Goal: Participate in discussion

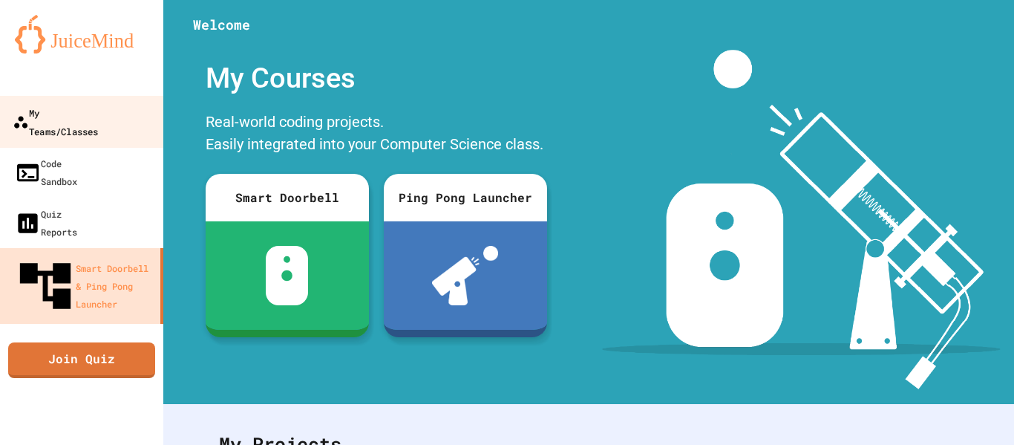
click at [81, 103] on div "My Teams/Classes" at bounding box center [55, 121] width 85 height 36
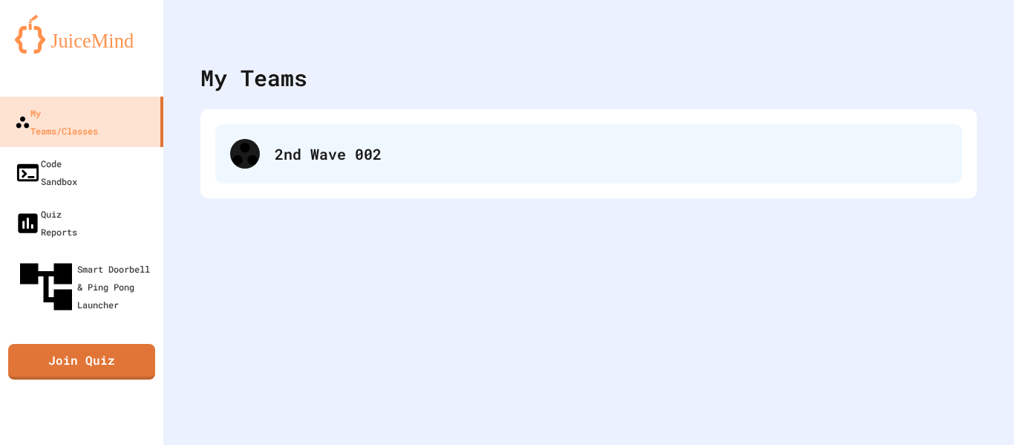
click at [305, 177] on div "2nd Wave 002" at bounding box center [588, 153] width 747 height 59
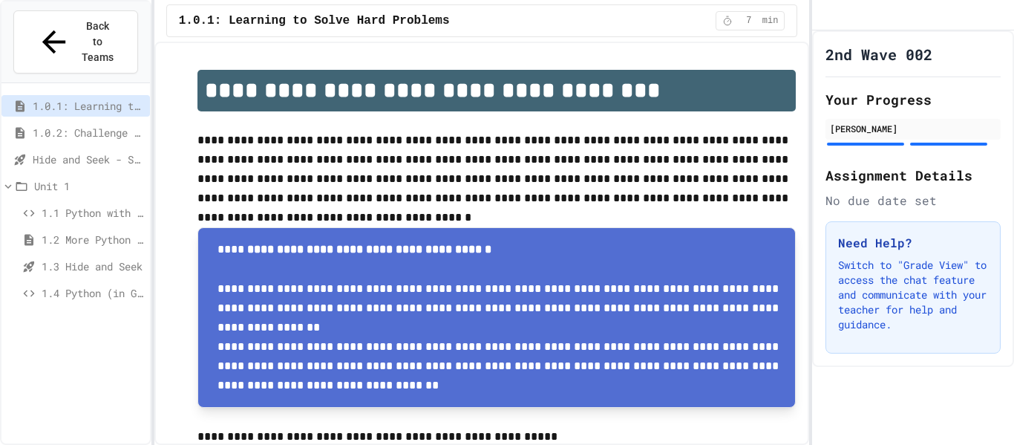
click at [120, 151] on span "Hide and Seek - SUB" at bounding box center [88, 159] width 111 height 16
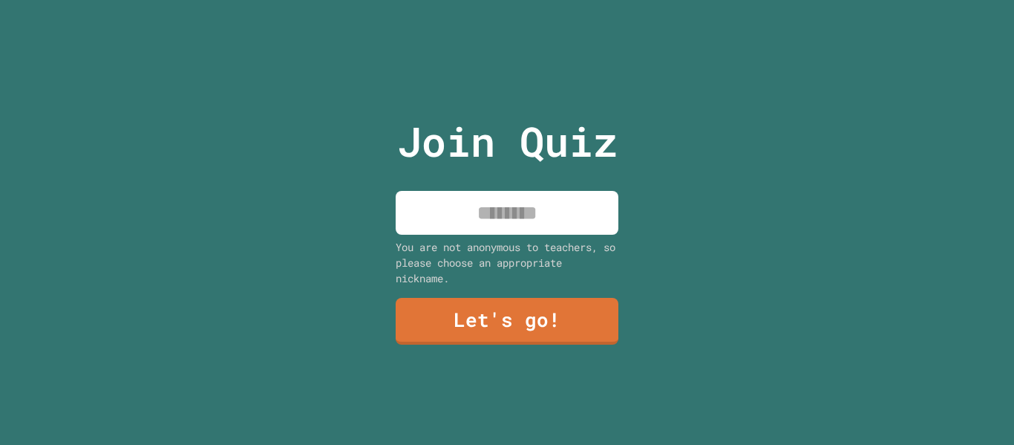
click at [517, 212] on input at bounding box center [507, 213] width 223 height 44
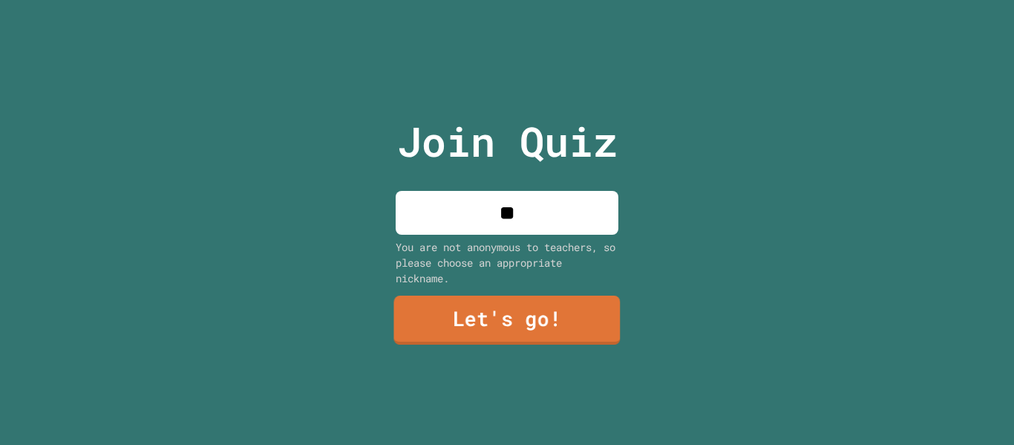
type input "**"
click at [534, 317] on link "Let's go!" at bounding box center [507, 319] width 226 height 49
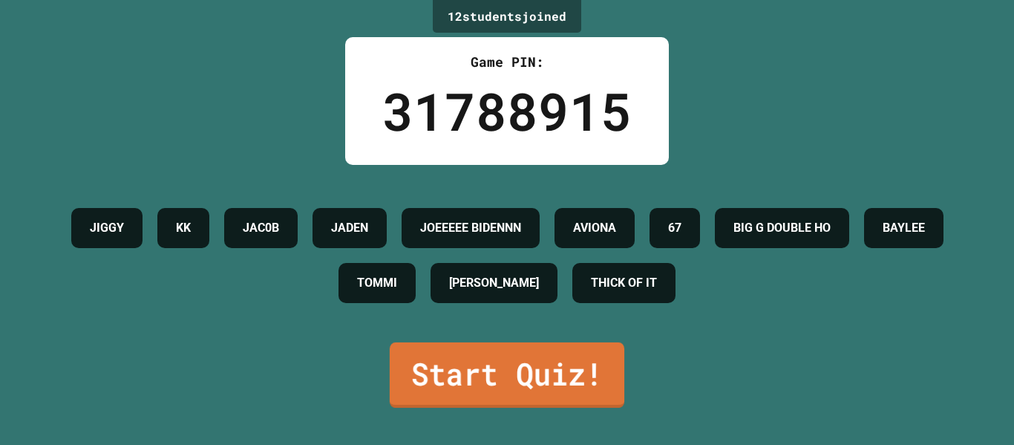
click at [556, 359] on link "Start Quiz!" at bounding box center [507, 374] width 235 height 65
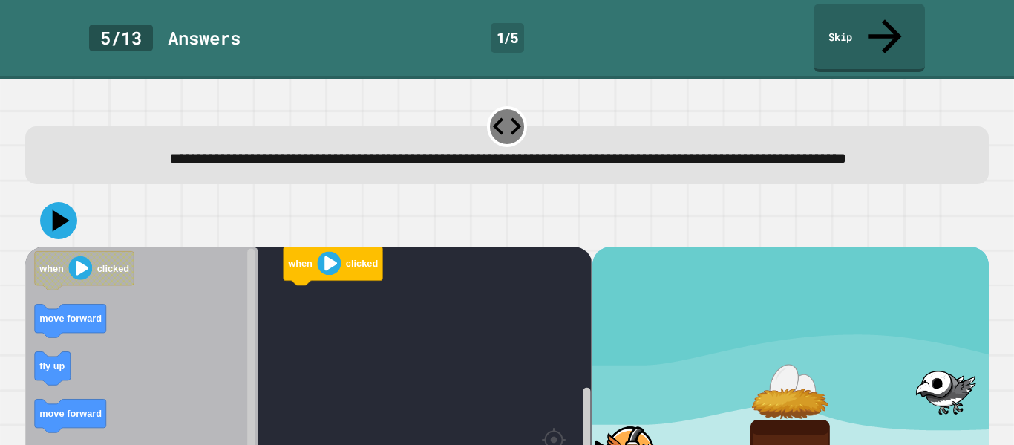
scroll to position [85, 0]
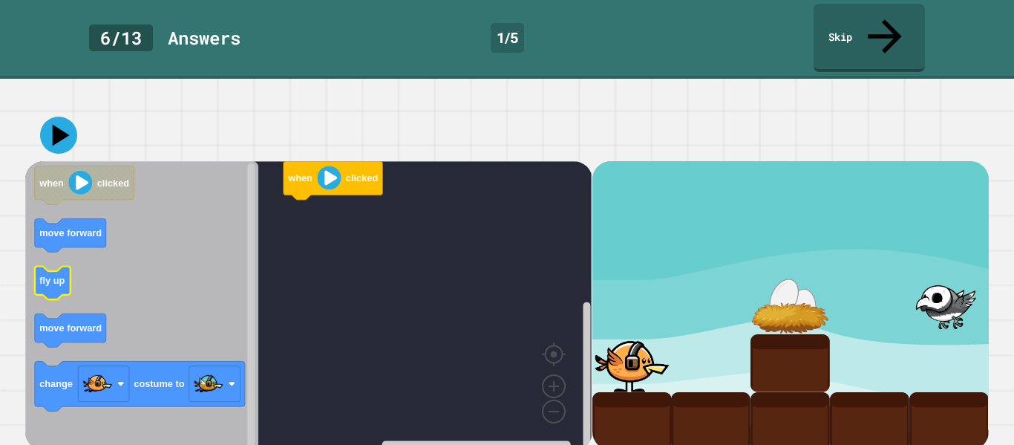
click at [57, 267] on icon "Blockly Workspace" at bounding box center [53, 283] width 36 height 33
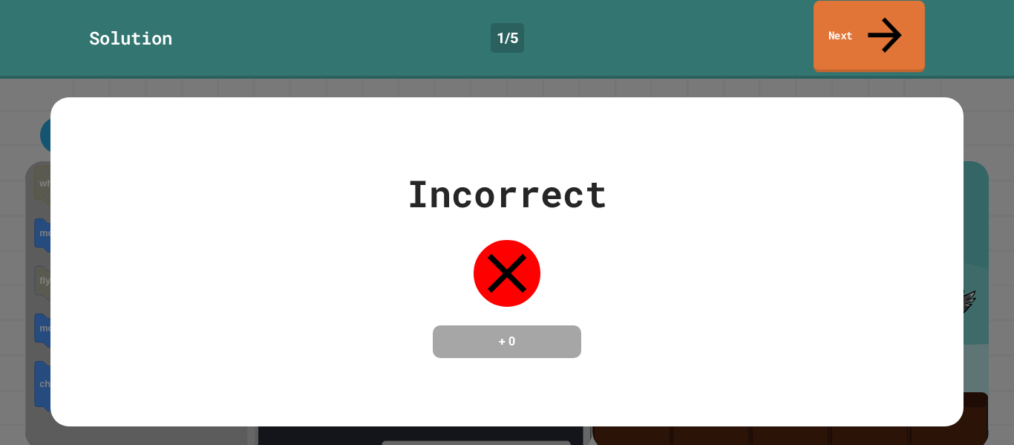
click at [864, 12] on link "Next" at bounding box center [869, 37] width 111 height 72
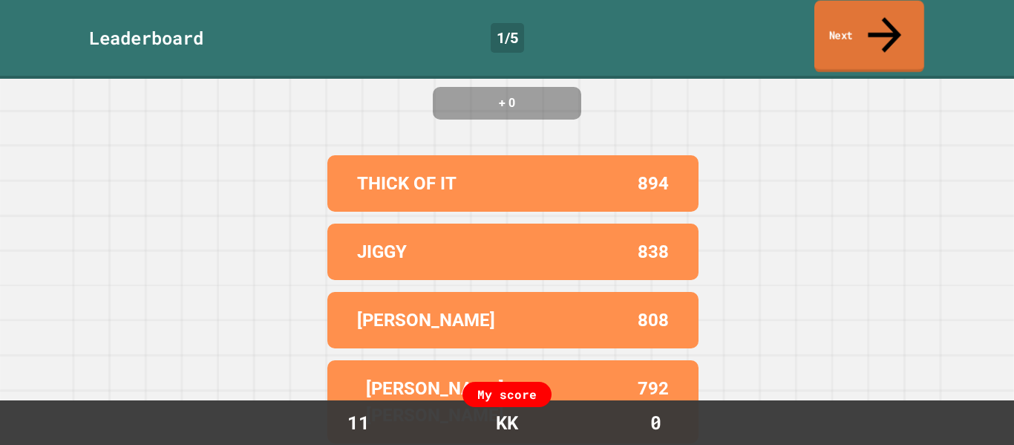
scroll to position [206, 0]
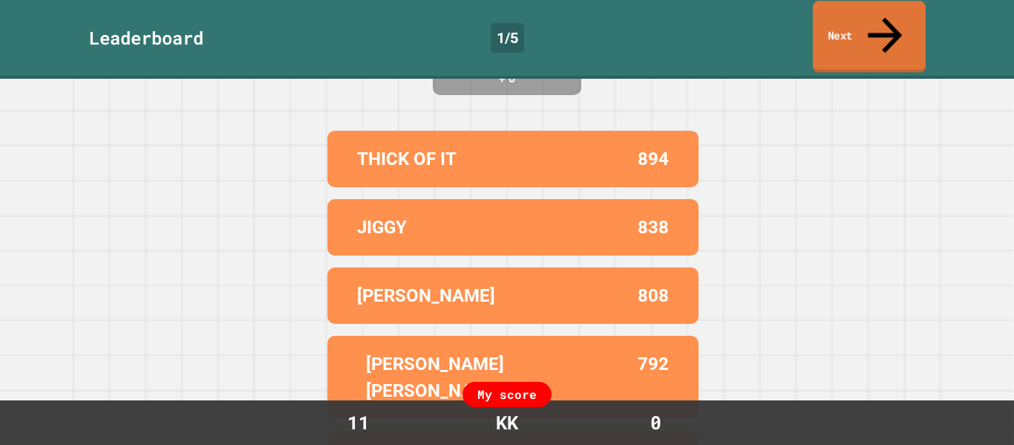
click at [852, 7] on link "Next" at bounding box center [869, 37] width 113 height 72
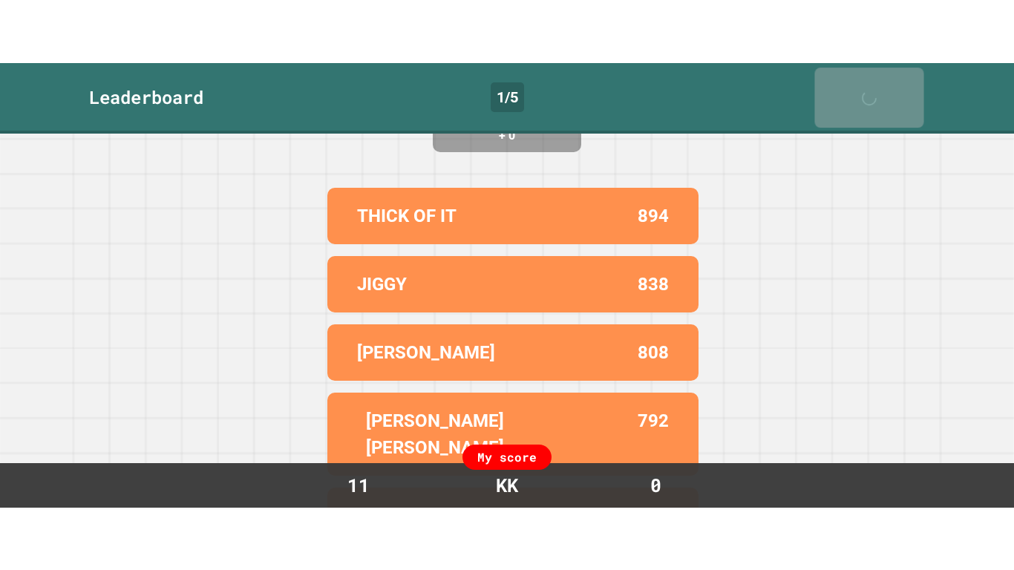
scroll to position [0, 0]
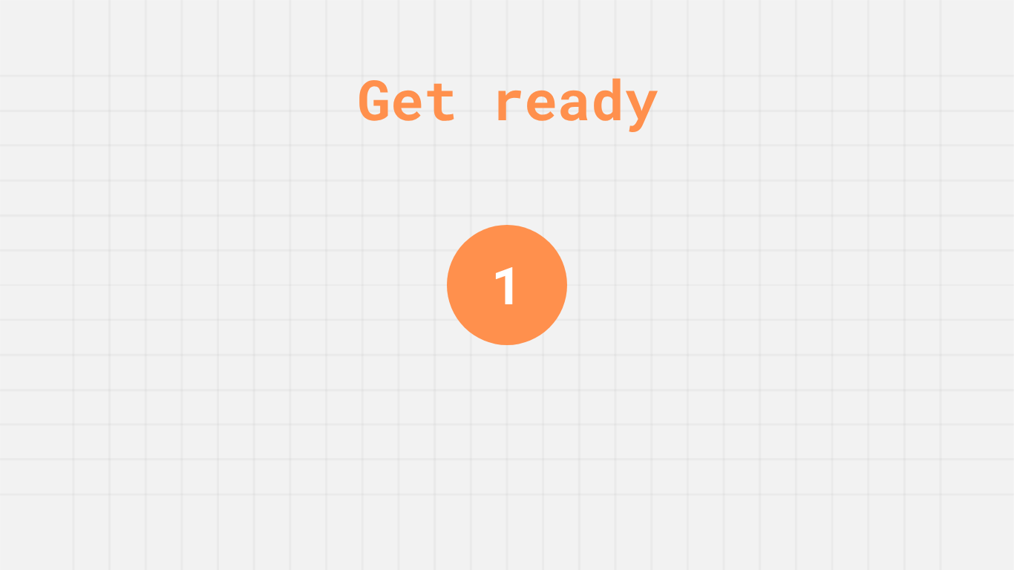
click at [618, 394] on div "Get ready 1" at bounding box center [507, 285] width 1014 height 570
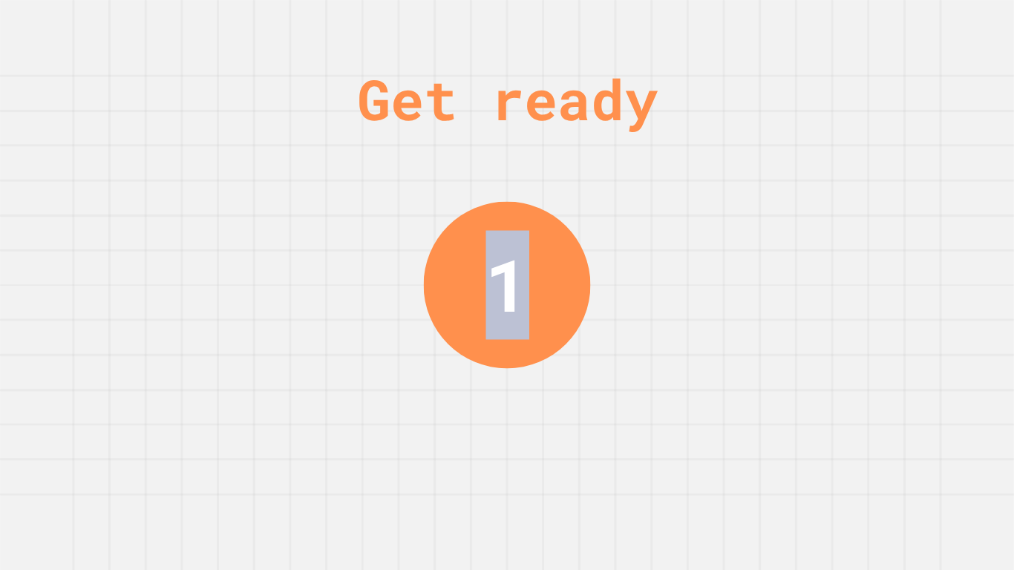
click at [618, 394] on div "Get ready 1" at bounding box center [507, 285] width 1014 height 570
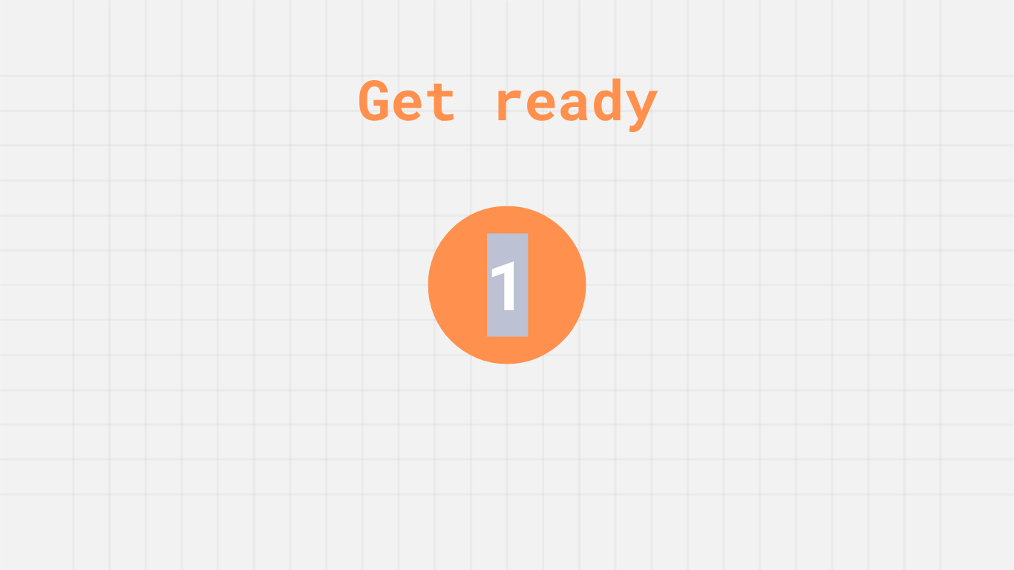
click at [618, 394] on div "Get ready 1" at bounding box center [507, 285] width 1014 height 570
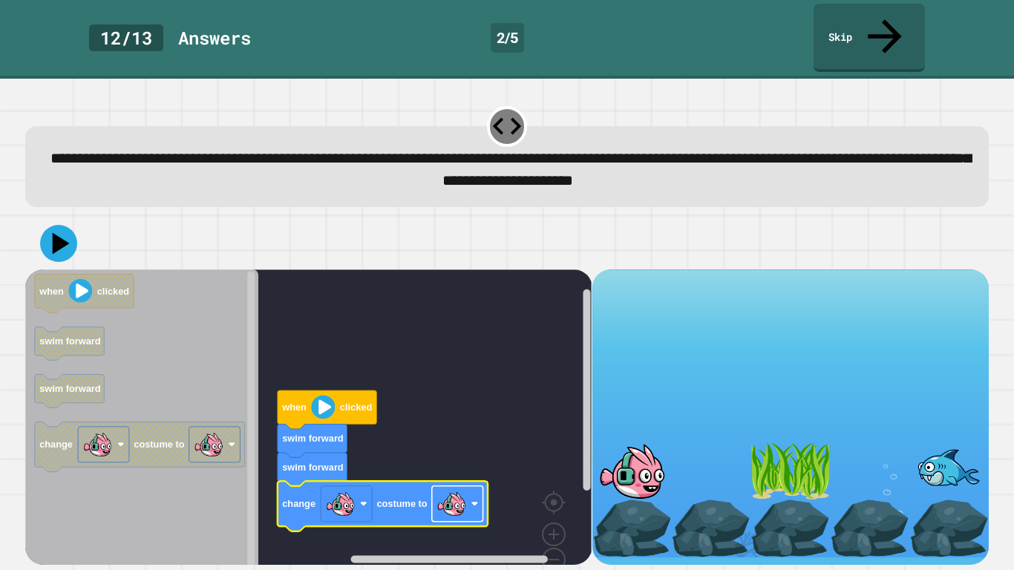
click at [462, 444] on image "Blockly Workspace" at bounding box center [452, 504] width 30 height 30
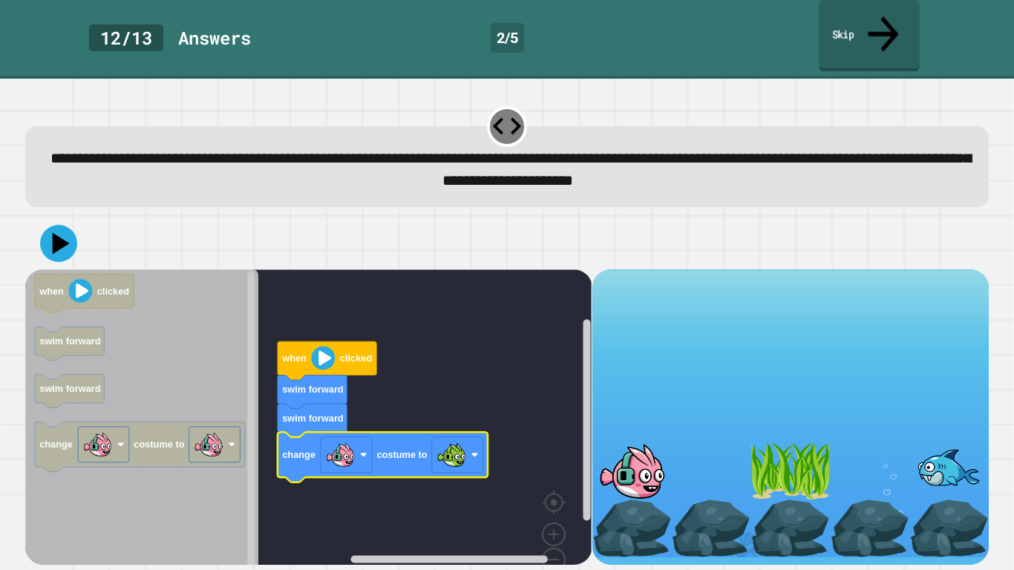
click at [837, 25] on link "Skip" at bounding box center [869, 36] width 101 height 72
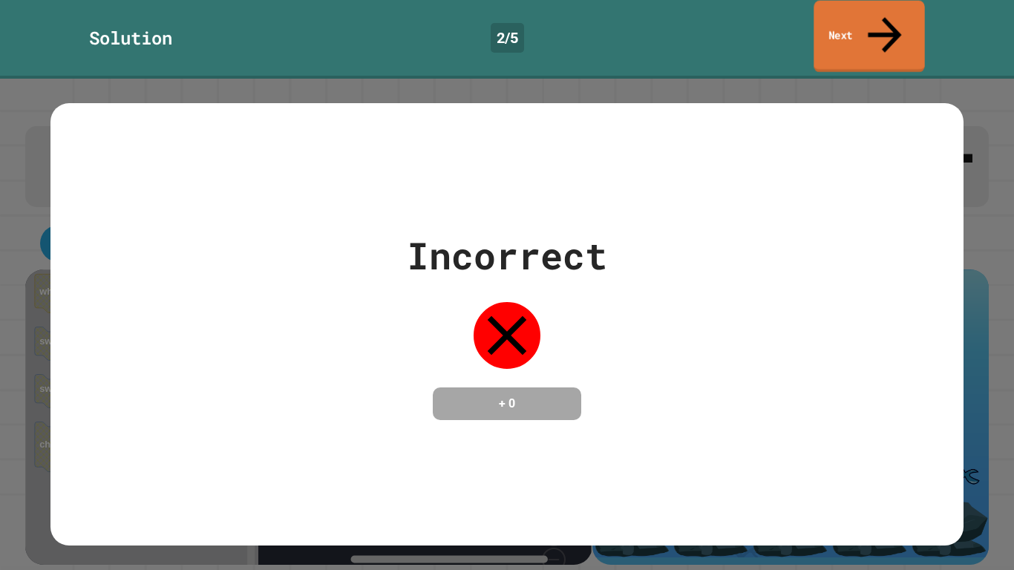
click at [884, 7] on link "Next" at bounding box center [869, 37] width 111 height 72
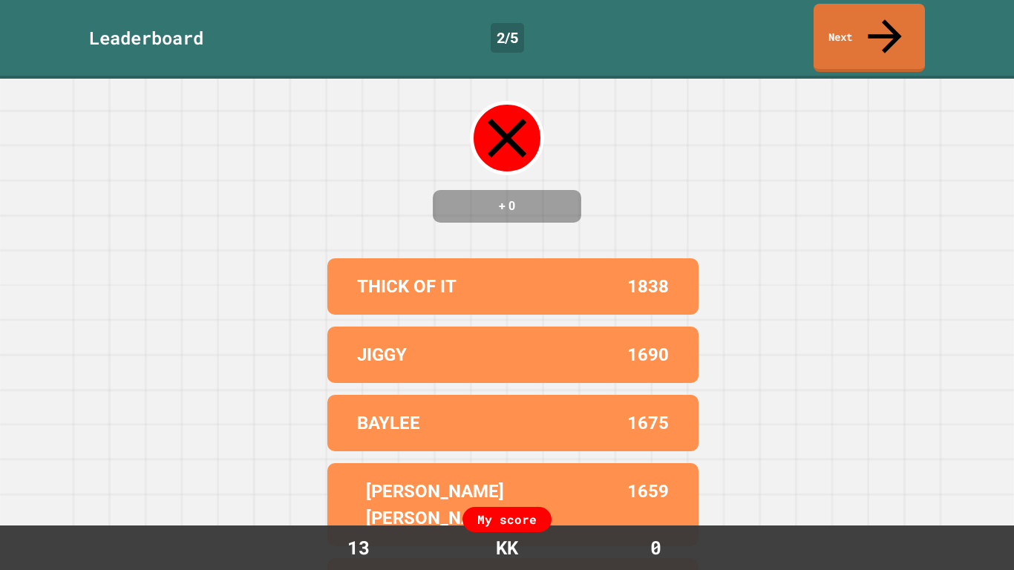
scroll to position [80, 0]
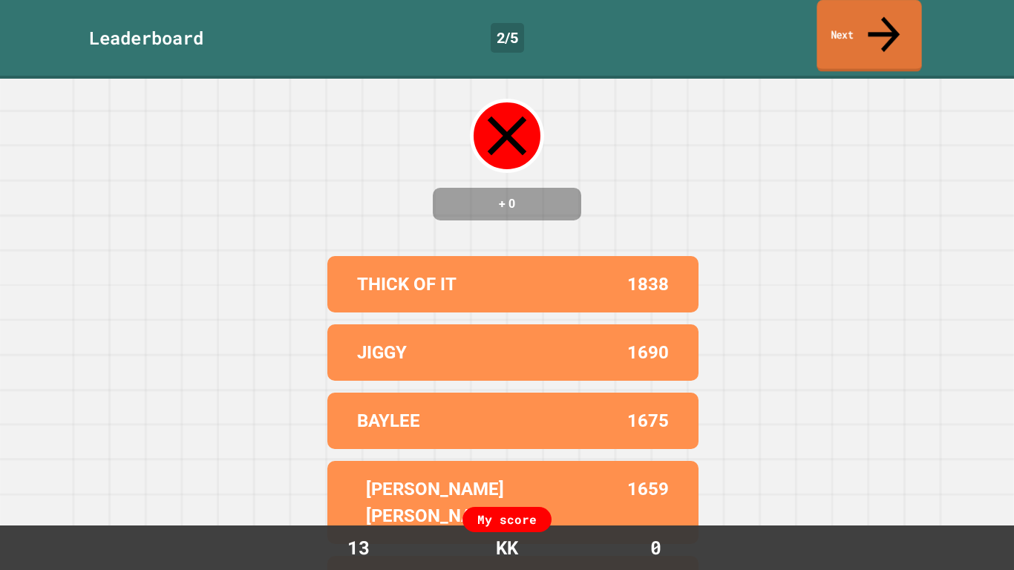
click at [853, 22] on link "Next" at bounding box center [869, 36] width 105 height 72
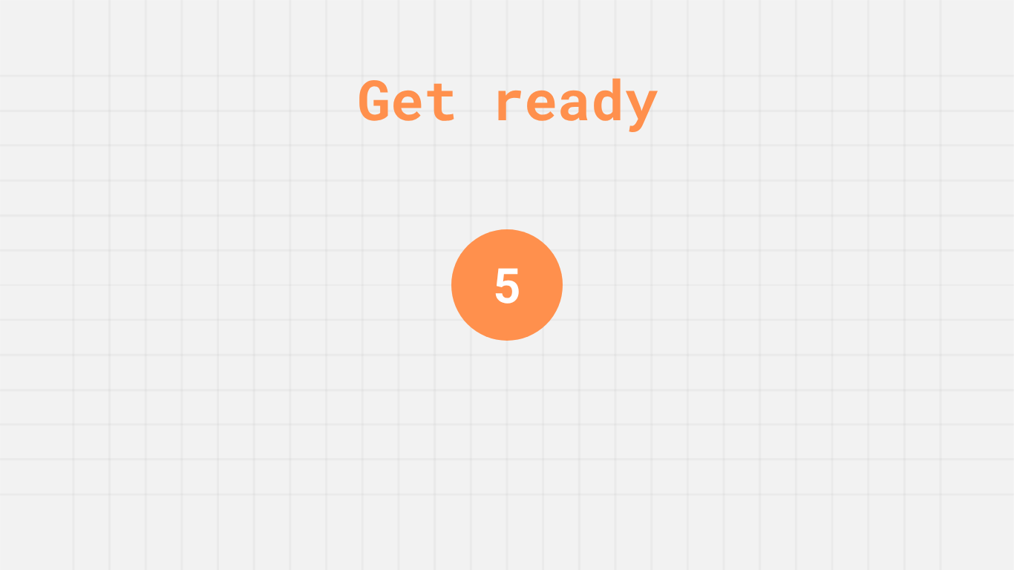
scroll to position [0, 0]
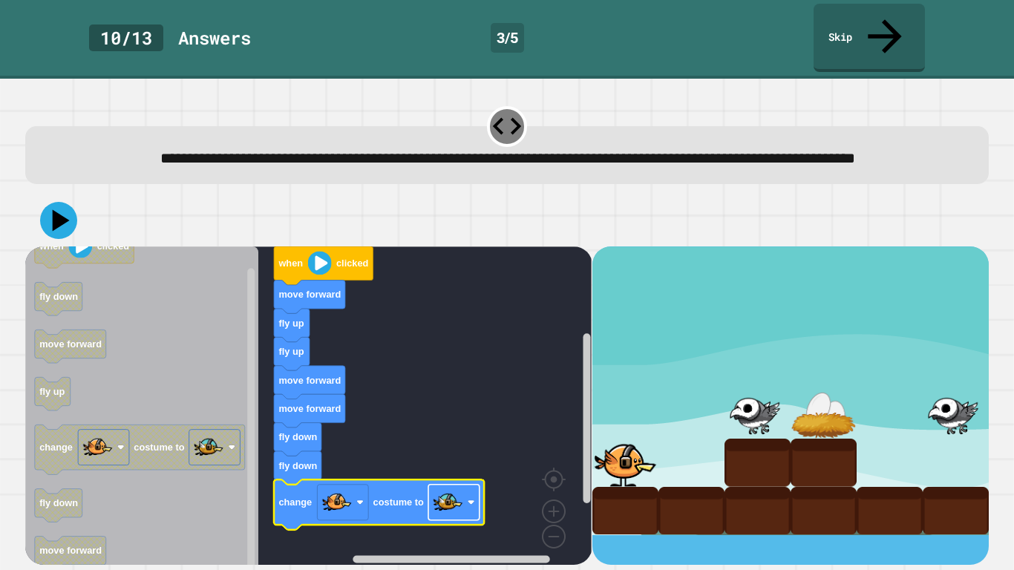
click at [448, 444] on image "Blockly Workspace" at bounding box center [449, 503] width 30 height 30
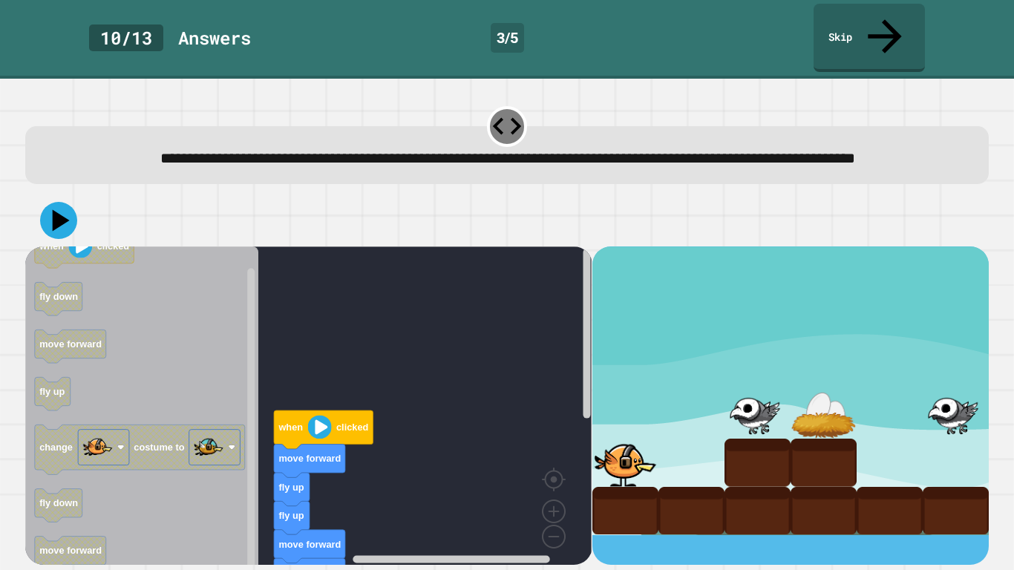
click at [325, 415] on image "Blockly Workspace" at bounding box center [320, 427] width 24 height 24
click at [329, 418] on image "Blockly Workspace" at bounding box center [320, 427] width 24 height 24
click at [319, 418] on image "Blockly Workspace" at bounding box center [320, 427] width 24 height 24
click at [319, 417] on image "Blockly Workspace" at bounding box center [320, 427] width 24 height 24
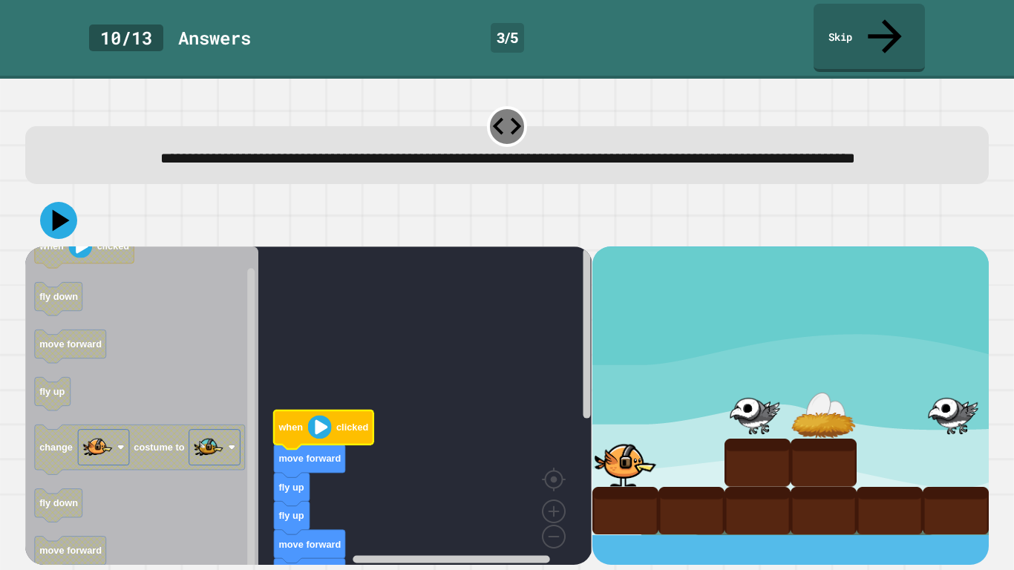
click at [319, 417] on image "Blockly Workspace" at bounding box center [320, 427] width 24 height 24
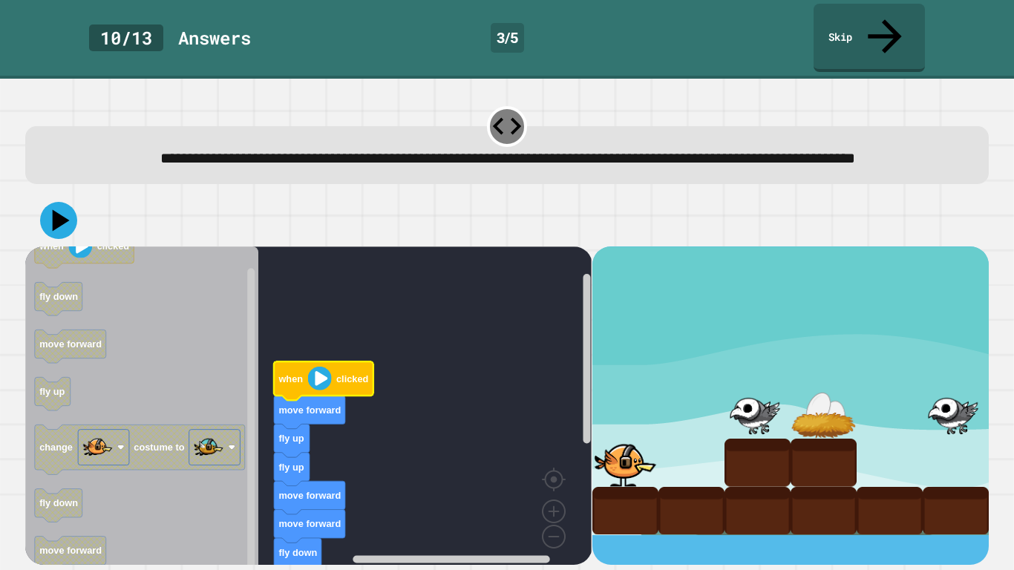
click at [310, 370] on image "Blockly Workspace" at bounding box center [320, 379] width 24 height 24
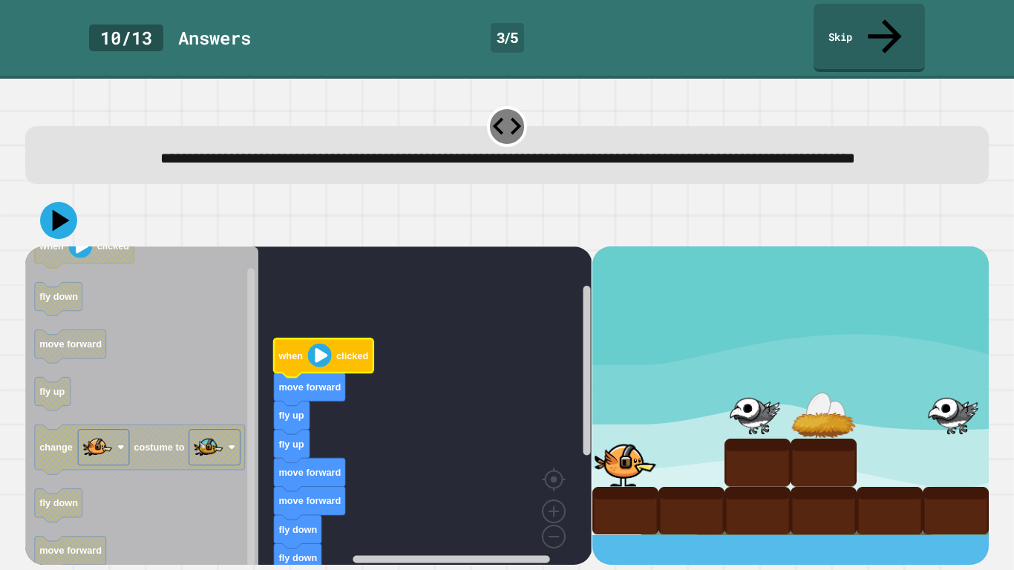
click at [322, 344] on image "Blockly Workspace" at bounding box center [320, 356] width 24 height 24
click at [323, 344] on image "Blockly Workspace" at bounding box center [320, 356] width 24 height 24
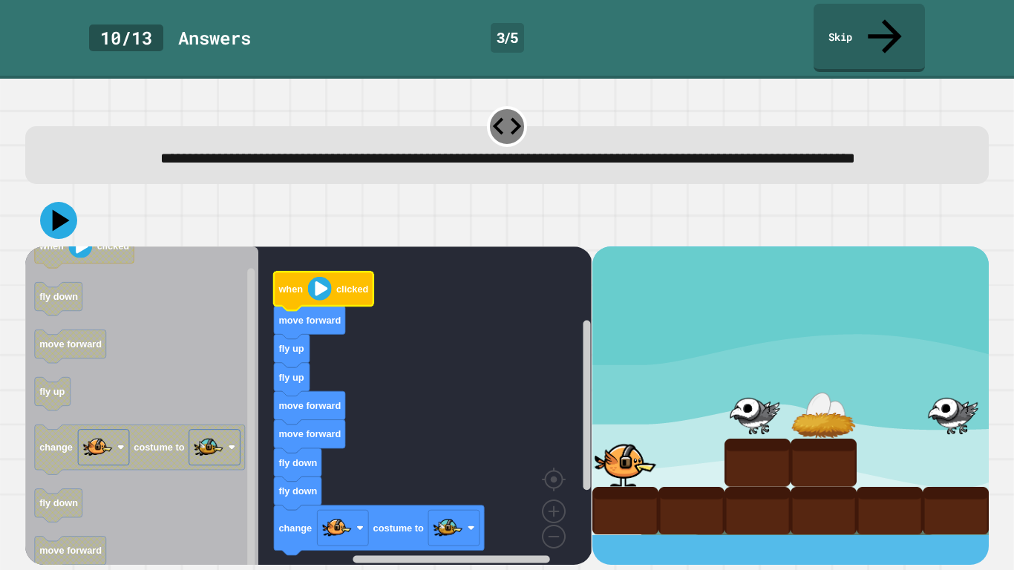
click at [315, 277] on image "Blockly Workspace" at bounding box center [320, 289] width 24 height 24
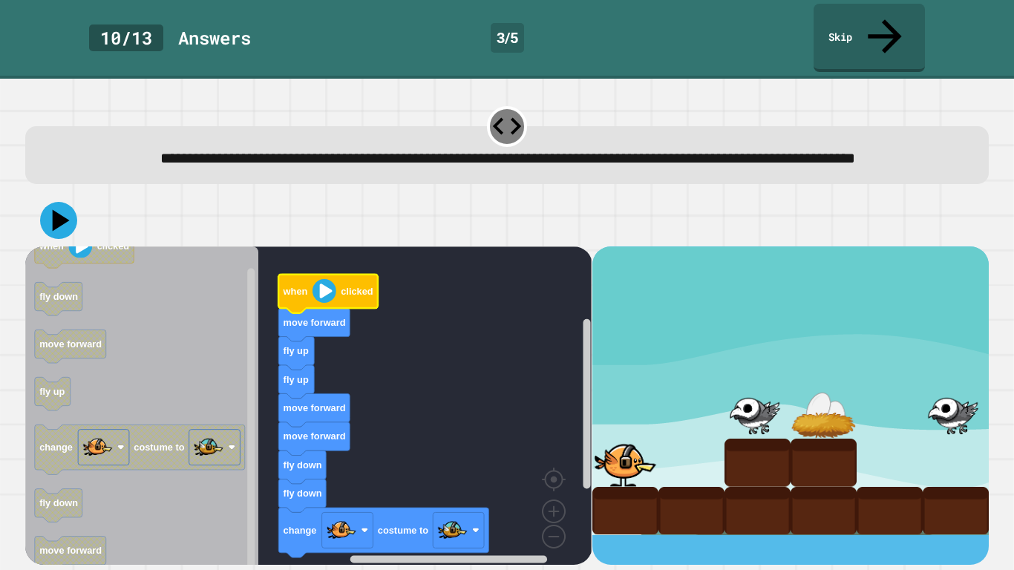
click at [325, 279] on image "Blockly Workspace" at bounding box center [325, 291] width 24 height 24
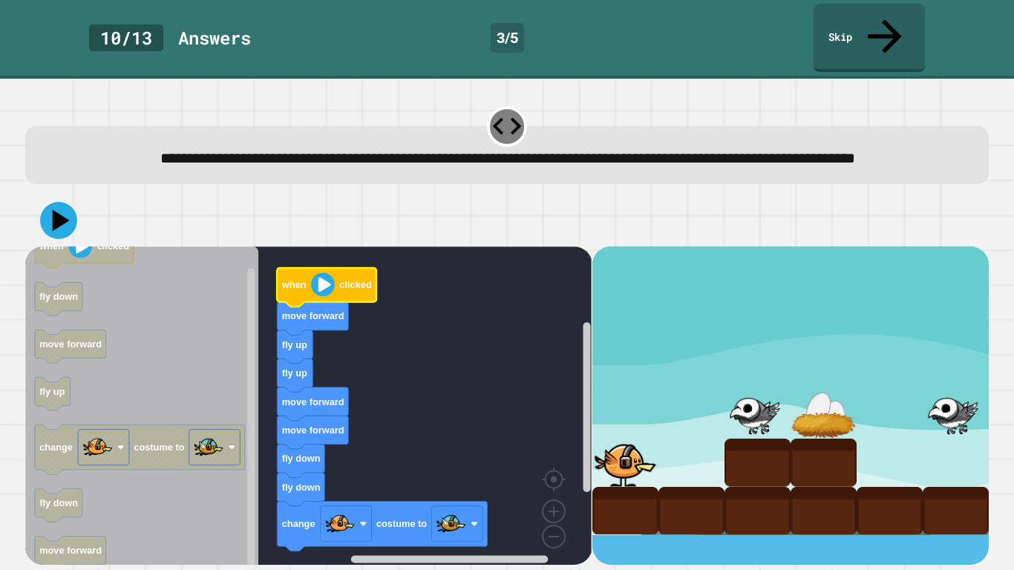
click at [315, 272] on image "Blockly Workspace" at bounding box center [323, 284] width 24 height 24
click at [316, 272] on image "Blockly Workspace" at bounding box center [323, 284] width 24 height 24
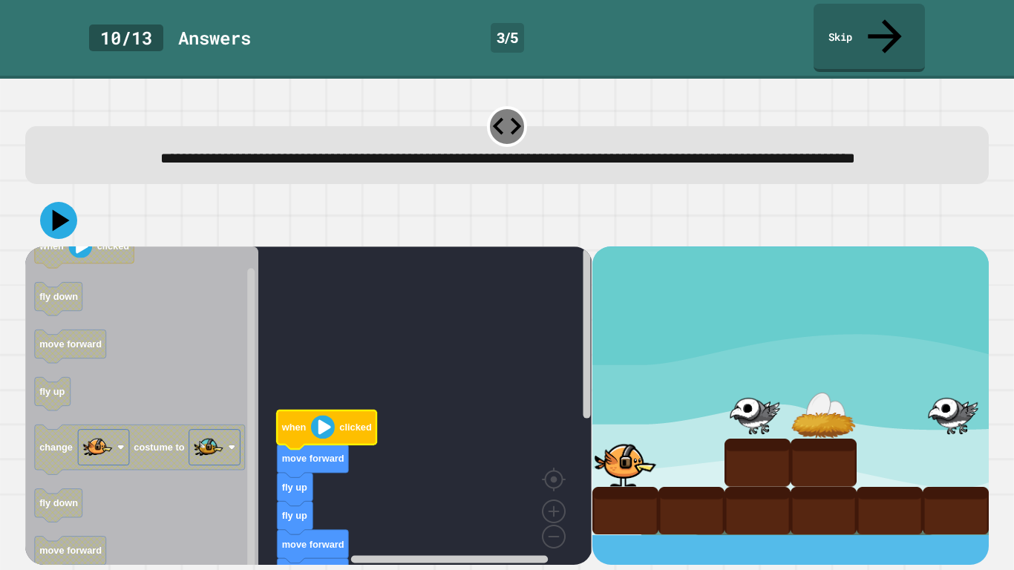
click at [326, 420] on image "Blockly Workspace" at bounding box center [323, 427] width 24 height 24
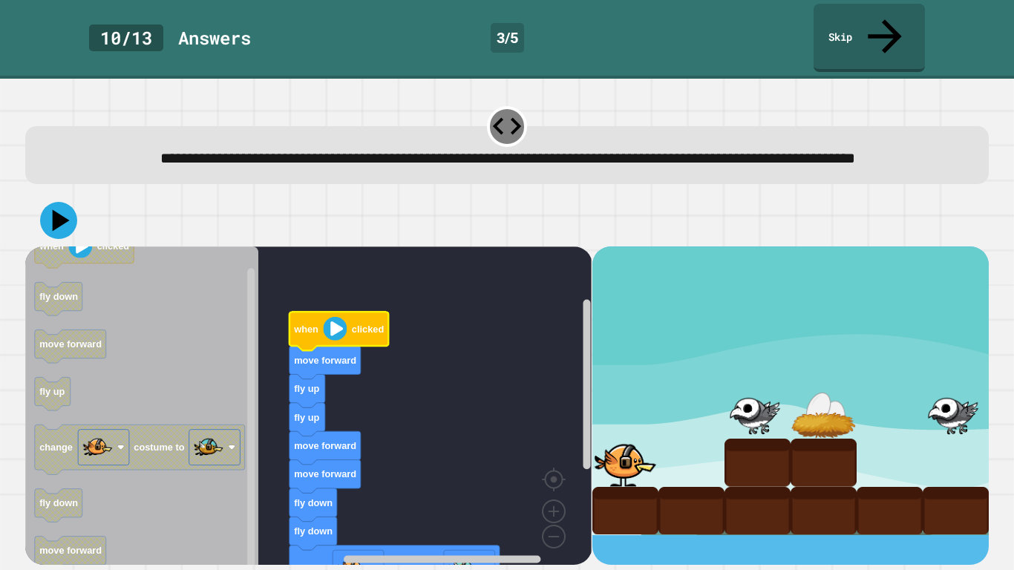
click at [78, 209] on div at bounding box center [507, 221] width 964 height 52
click at [75, 212] on icon at bounding box center [59, 220] width 40 height 40
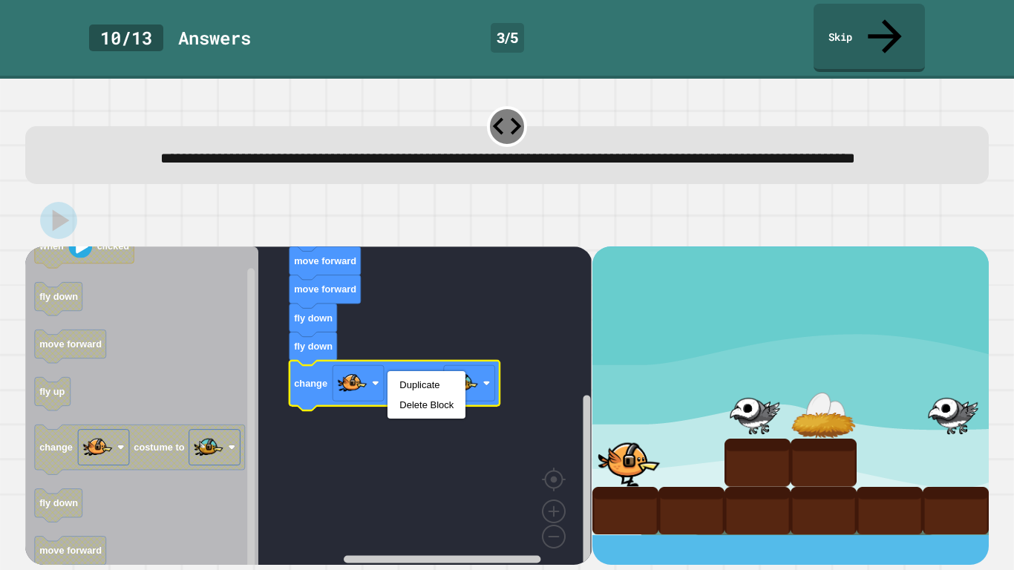
click at [448, 303] on rect "Blockly Workspace" at bounding box center [308, 410] width 566 height 328
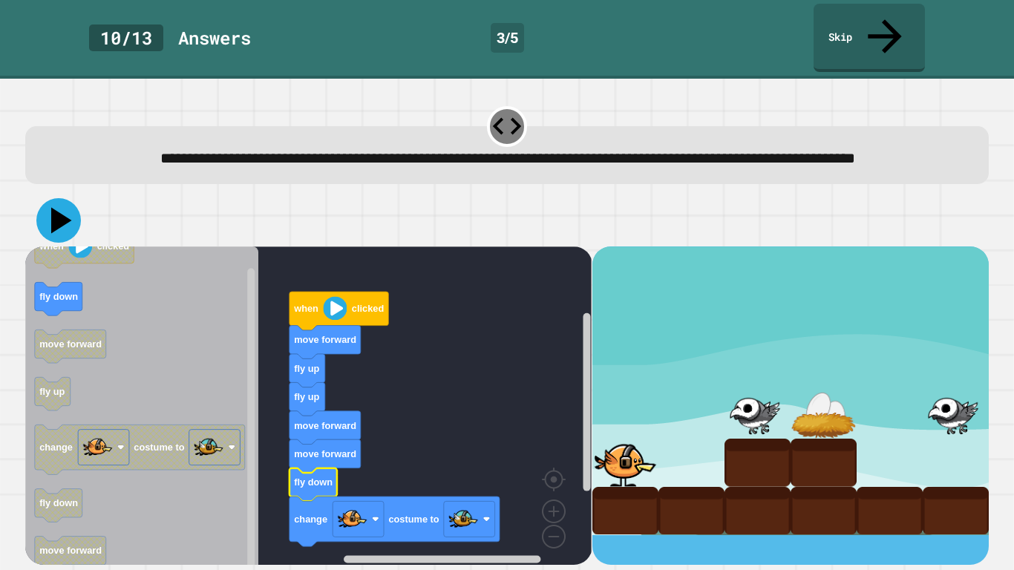
click at [55, 214] on icon at bounding box center [61, 221] width 21 height 26
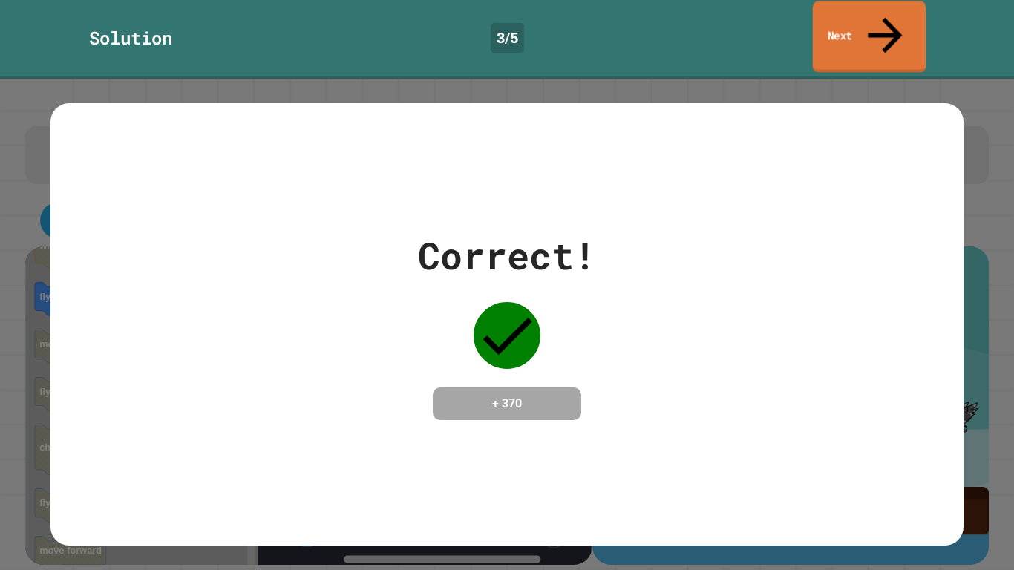
click at [869, 21] on link "Next" at bounding box center [870, 37] width 114 height 72
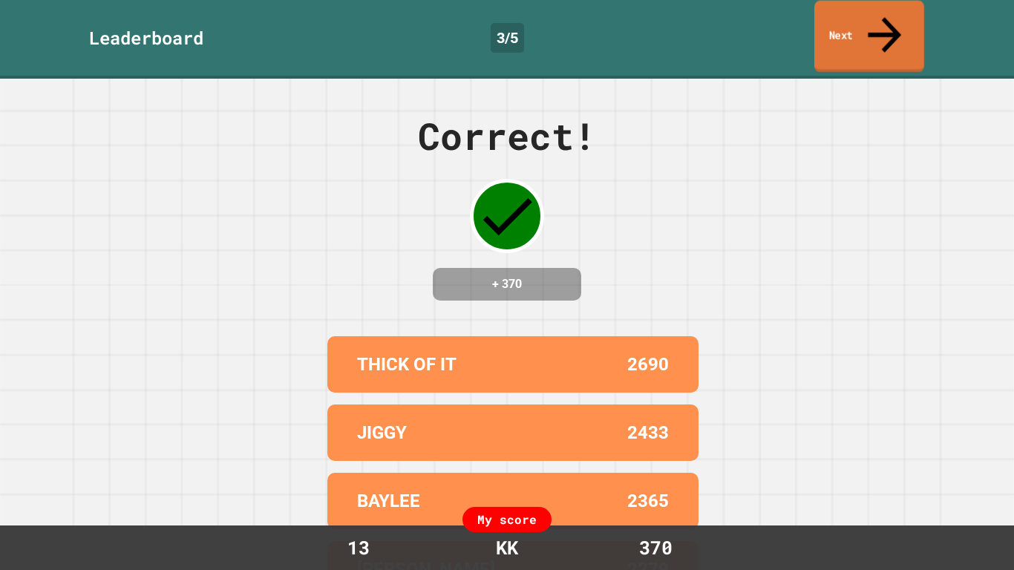
drag, startPoint x: 824, startPoint y: 16, endPoint x: 812, endPoint y: 98, distance: 83.4
click at [824, 16] on link "Next" at bounding box center [869, 37] width 110 height 72
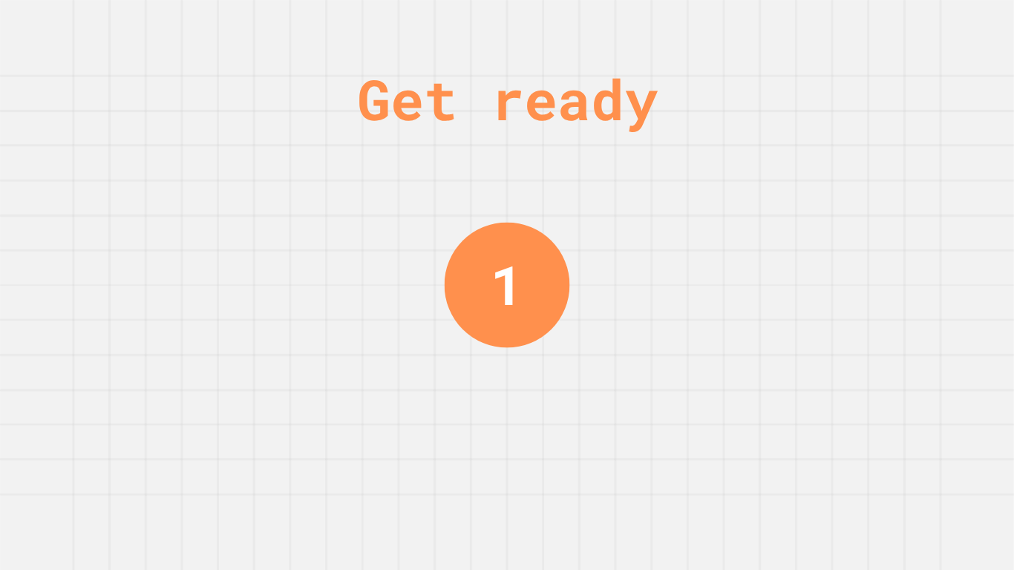
click at [629, 179] on div "Get ready 1" at bounding box center [507, 285] width 1014 height 570
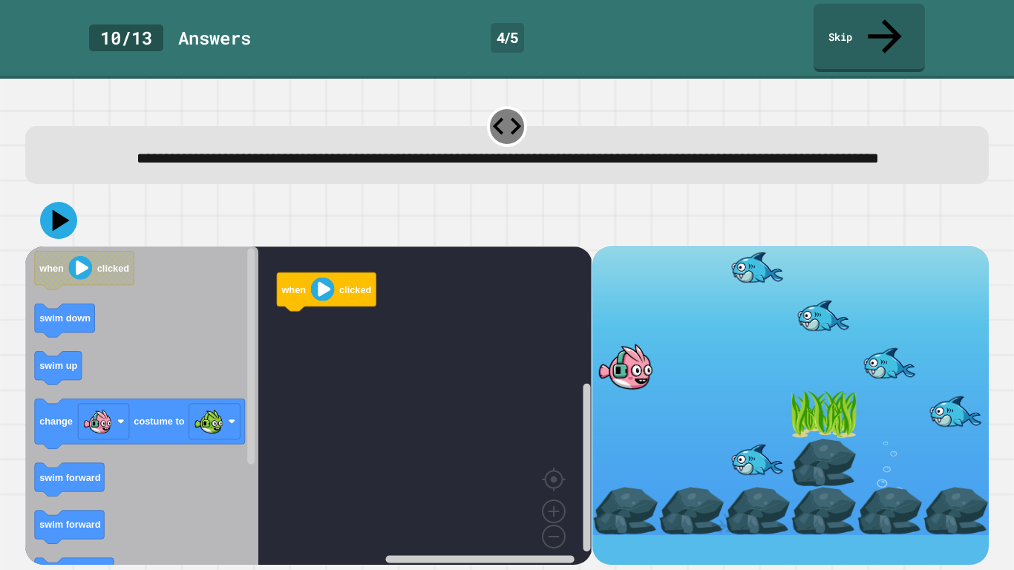
drag, startPoint x: 881, startPoint y: 319, endPoint x: 918, endPoint y: 301, distance: 40.9
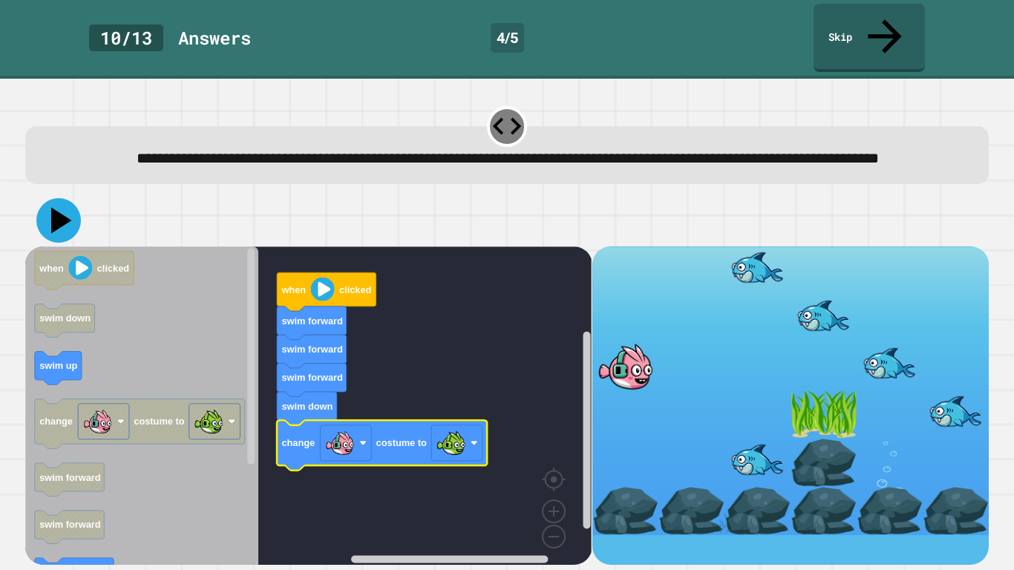
click at [70, 205] on icon at bounding box center [58, 220] width 45 height 45
drag, startPoint x: 788, startPoint y: 396, endPoint x: 653, endPoint y: 304, distance: 163.9
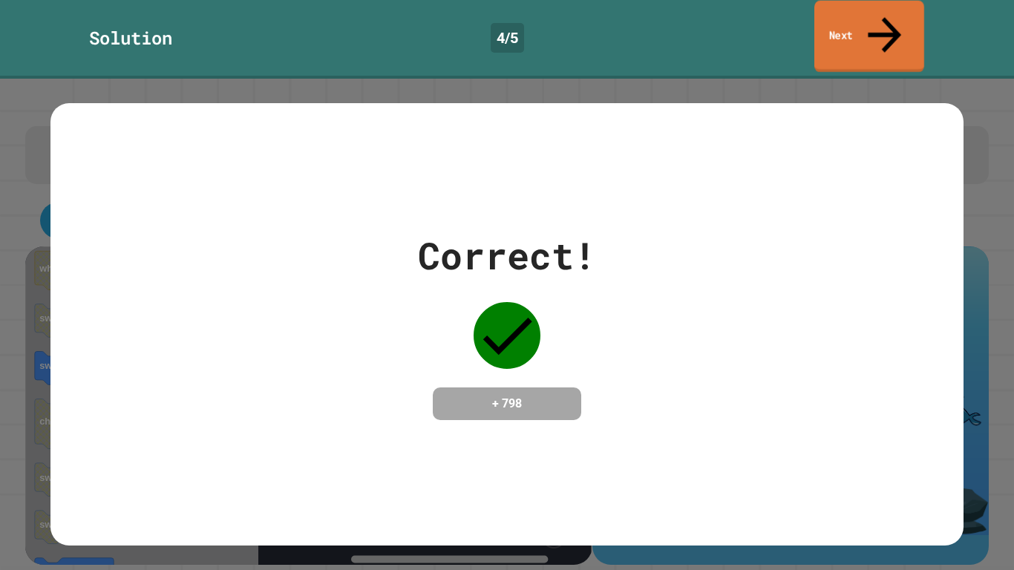
click at [857, 21] on link "Next" at bounding box center [869, 37] width 110 height 72
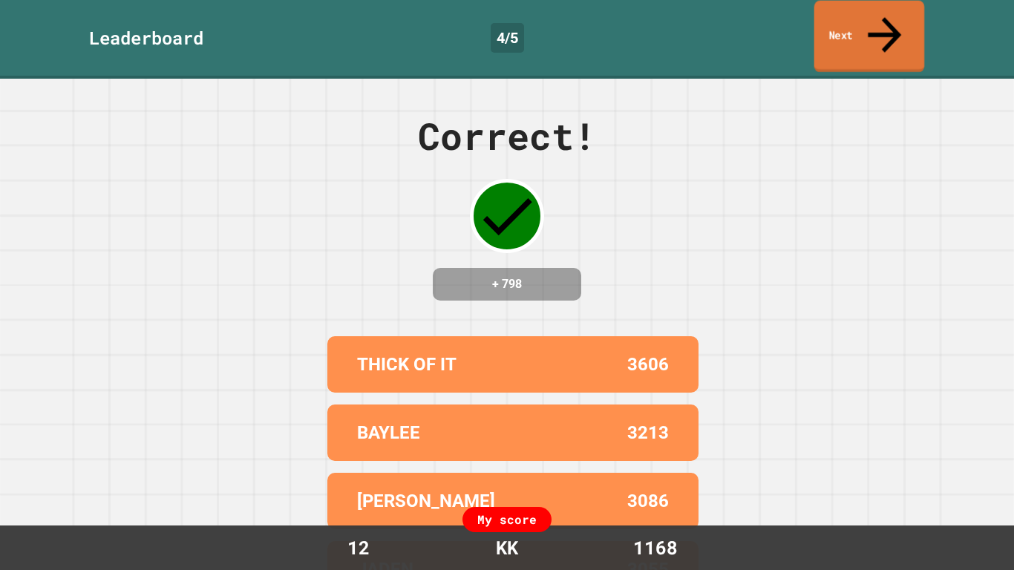
click at [857, 21] on link "Next" at bounding box center [869, 37] width 111 height 72
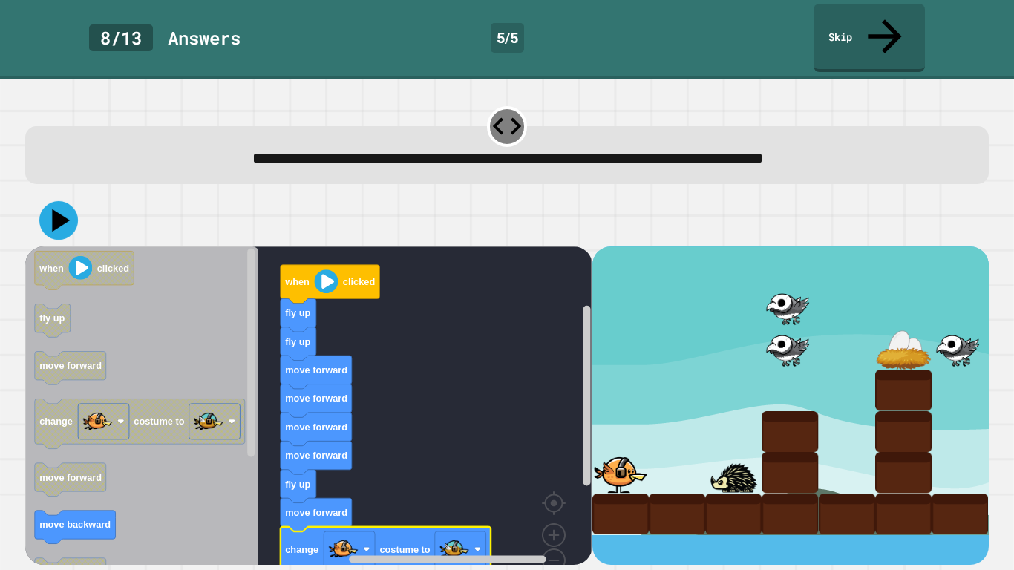
click at [53, 201] on icon at bounding box center [58, 220] width 39 height 39
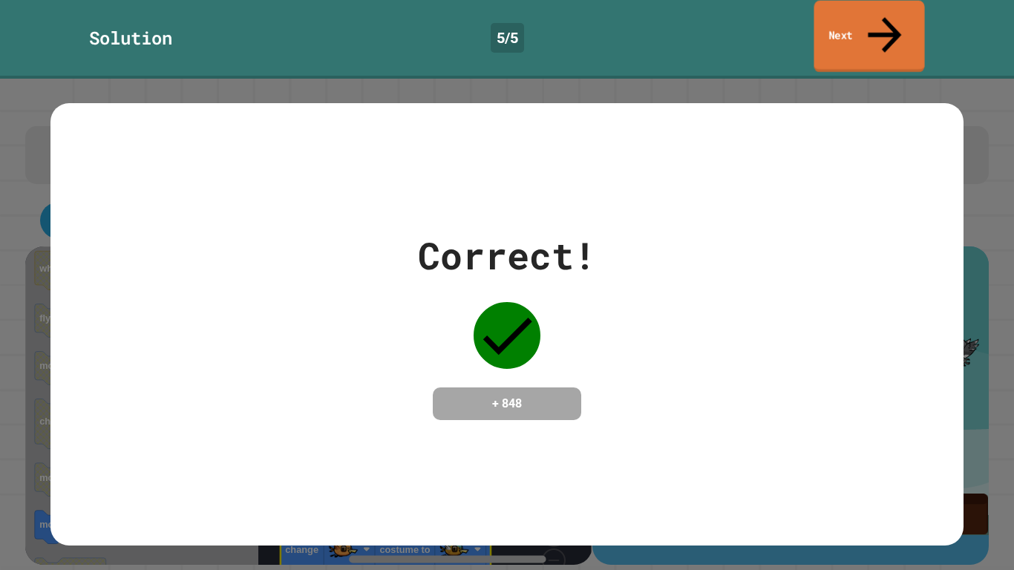
click at [893, 25] on link "Next" at bounding box center [869, 37] width 111 height 72
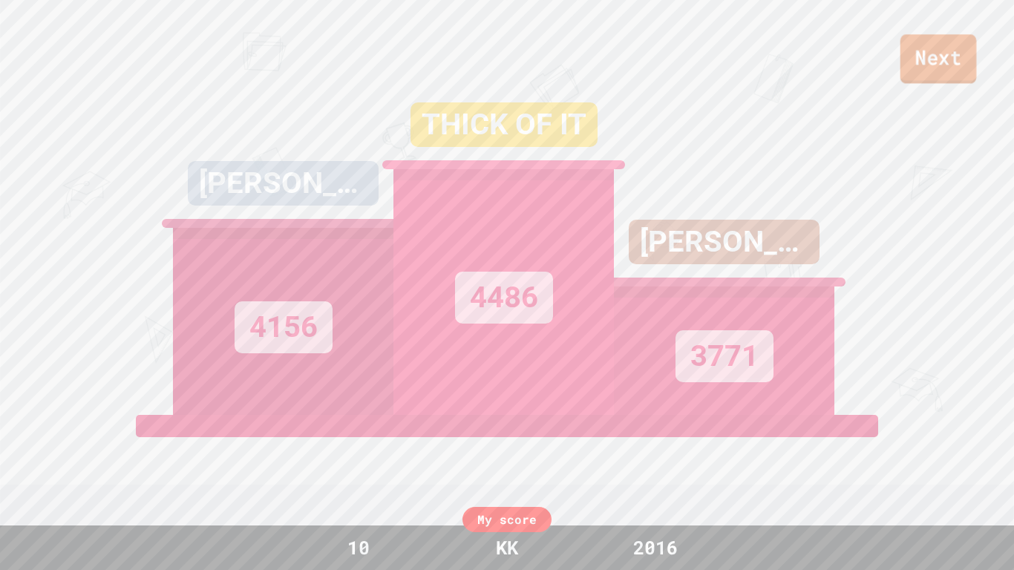
click at [970, 45] on link "Next" at bounding box center [939, 58] width 76 height 49
